Goal: Task Accomplishment & Management: Use online tool/utility

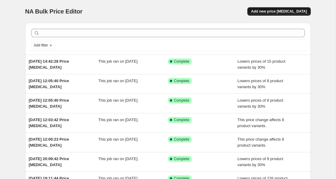
click at [284, 14] on button "Add new price [MEDICAL_DATA]" at bounding box center [278, 11] width 63 height 8
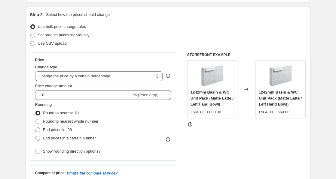
scroll to position [59, 0]
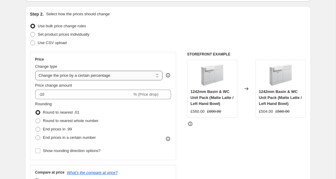
select select "ecap"
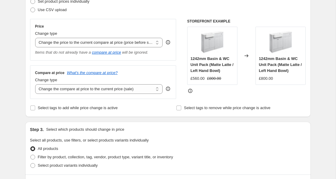
scroll to position [92, 0]
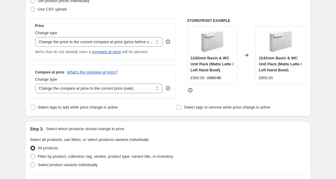
click at [150, 62] on div "Price Change type Change the price to a certain amount Change the price by a ce…" at bounding box center [103, 58] width 146 height 80
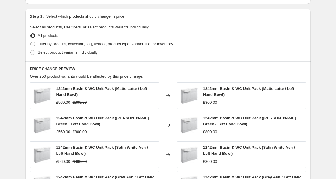
scroll to position [206, 0]
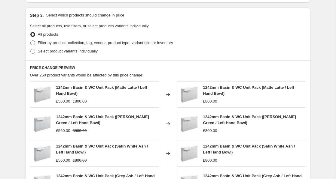
click at [34, 43] on span at bounding box center [32, 43] width 5 height 5
click at [31, 41] on input "Filter by product, collection, tag, vendor, product type, variant title, or inv…" at bounding box center [30, 41] width 0 height 0
radio input "true"
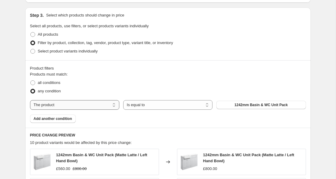
select select "collection"
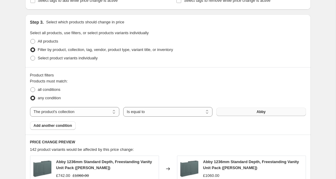
click at [239, 108] on button "Abby" at bounding box center [260, 112] width 89 height 8
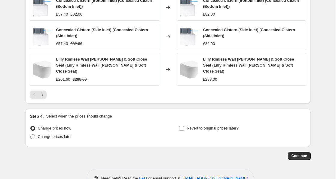
scroll to position [433, 0]
click at [297, 154] on span "Continue" at bounding box center [299, 156] width 16 height 5
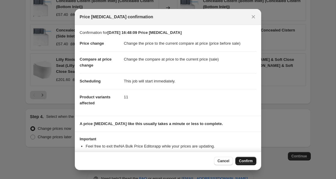
click at [253, 160] on button "Confirm" at bounding box center [245, 161] width 21 height 8
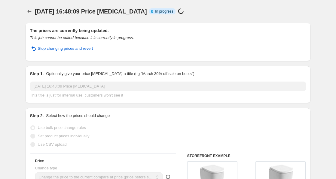
select select "ecap"
select select "collection"
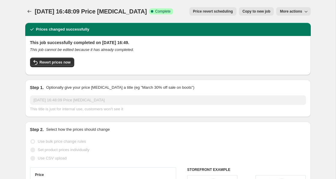
click at [298, 13] on span "More actions" at bounding box center [291, 11] width 22 height 5
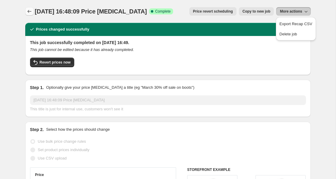
click at [29, 9] on icon "Price change jobs" at bounding box center [29, 11] width 6 height 6
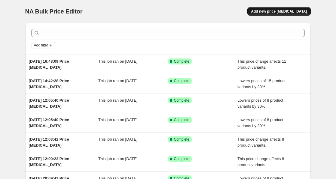
click at [285, 12] on span "Add new price [MEDICAL_DATA]" at bounding box center [279, 11] width 56 height 5
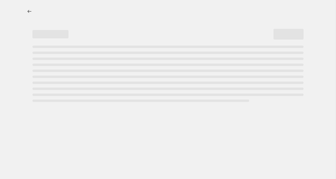
select select "percentage"
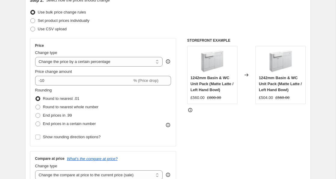
scroll to position [83, 0]
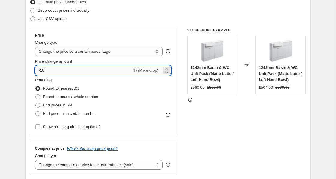
click at [48, 71] on input "-10" at bounding box center [83, 71] width 97 height 10
type input "-1"
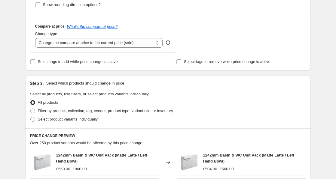
scroll to position [215, 0]
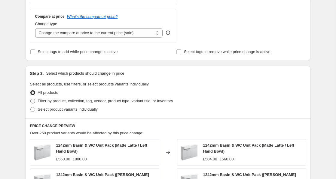
type input "10"
click at [52, 102] on span "Filter by product, collection, tag, vendor, product type, variant title, or inv…" at bounding box center [105, 101] width 135 height 5
click at [31, 99] on input "Filter by product, collection, tag, vendor, product type, variant title, or inv…" at bounding box center [30, 99] width 0 height 0
radio input "true"
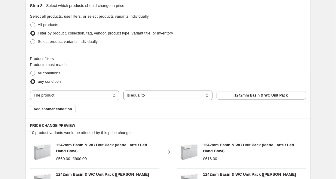
scroll to position [286, 0]
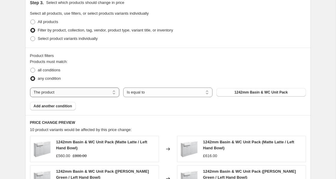
select select "collection"
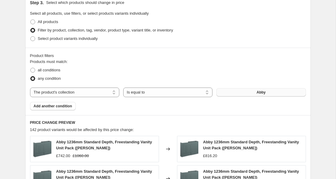
click at [256, 94] on button "Abby" at bounding box center [260, 92] width 89 height 8
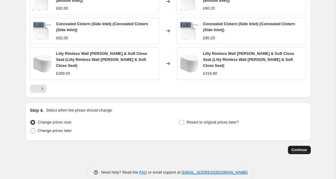
scroll to position [498, 0]
click at [299, 148] on span "Continue" at bounding box center [299, 150] width 16 height 5
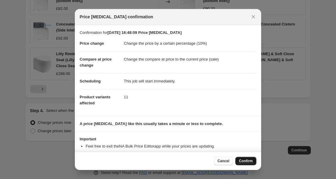
click at [248, 161] on span "Confirm" at bounding box center [246, 161] width 14 height 5
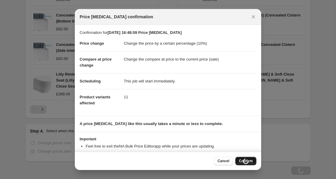
scroll to position [498, 0]
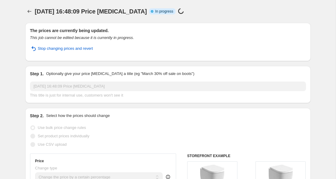
select select "percentage"
select select "collection"
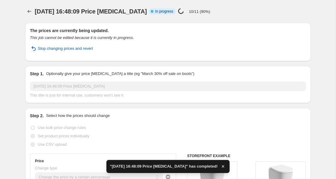
scroll to position [0, 0]
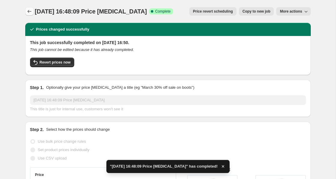
click at [29, 11] on icon "Price change jobs" at bounding box center [29, 11] width 6 height 6
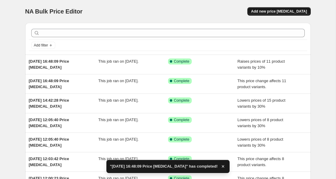
click at [276, 12] on span "Add new price [MEDICAL_DATA]" at bounding box center [279, 11] width 56 height 5
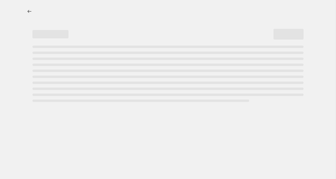
select select "percentage"
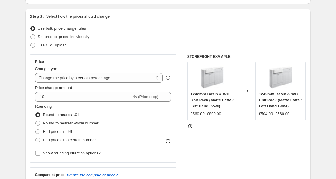
scroll to position [64, 0]
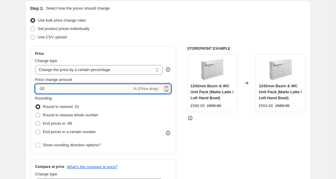
click at [57, 89] on input "-10" at bounding box center [83, 89] width 97 height 10
type input "-1"
type input "-30"
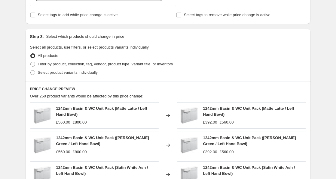
scroll to position [256, 0]
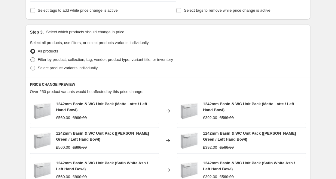
click at [98, 61] on span "Filter by product, collection, tag, vendor, product type, variant title, or inv…" at bounding box center [105, 59] width 135 height 5
click at [31, 58] on input "Filter by product, collection, tag, vendor, product type, variant title, or inv…" at bounding box center [30, 57] width 0 height 0
radio input "true"
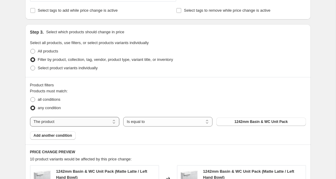
select select "collection"
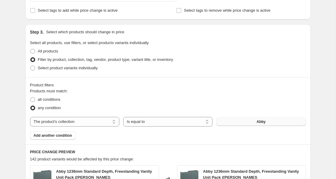
click at [258, 123] on span "Abby" at bounding box center [261, 122] width 9 height 5
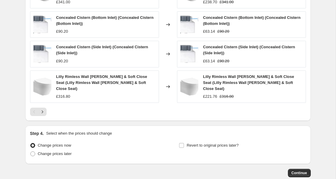
scroll to position [481, 0]
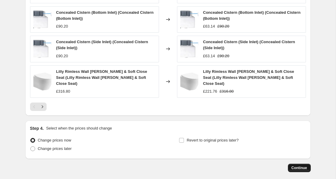
click at [305, 166] on span "Continue" at bounding box center [299, 168] width 16 height 5
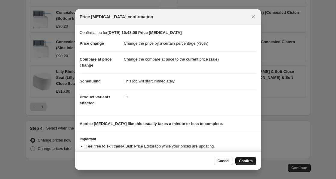
click at [250, 161] on span "Confirm" at bounding box center [246, 161] width 14 height 5
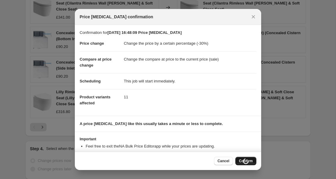
scroll to position [481, 0]
